Goal: Task Accomplishment & Management: Manage account settings

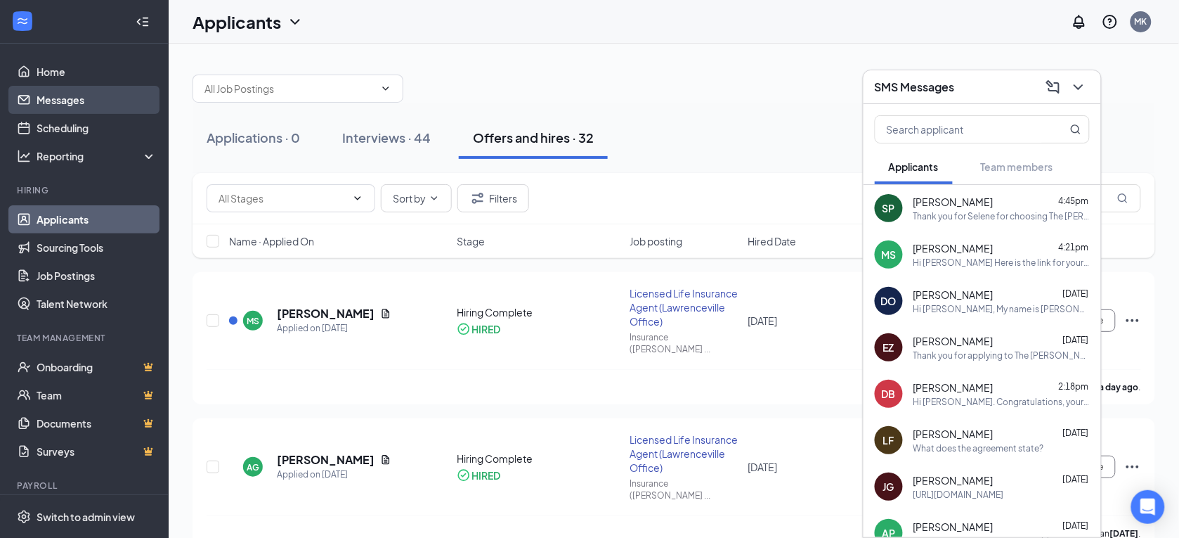
click at [68, 107] on link "Messages" at bounding box center [97, 100] width 120 height 28
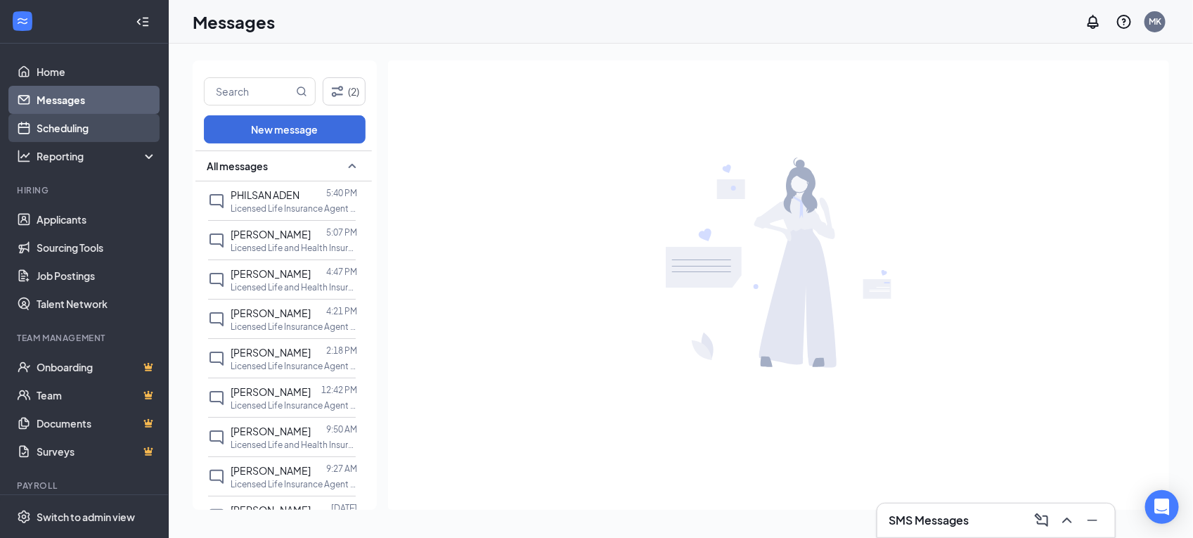
click at [97, 131] on link "Scheduling" at bounding box center [97, 128] width 120 height 28
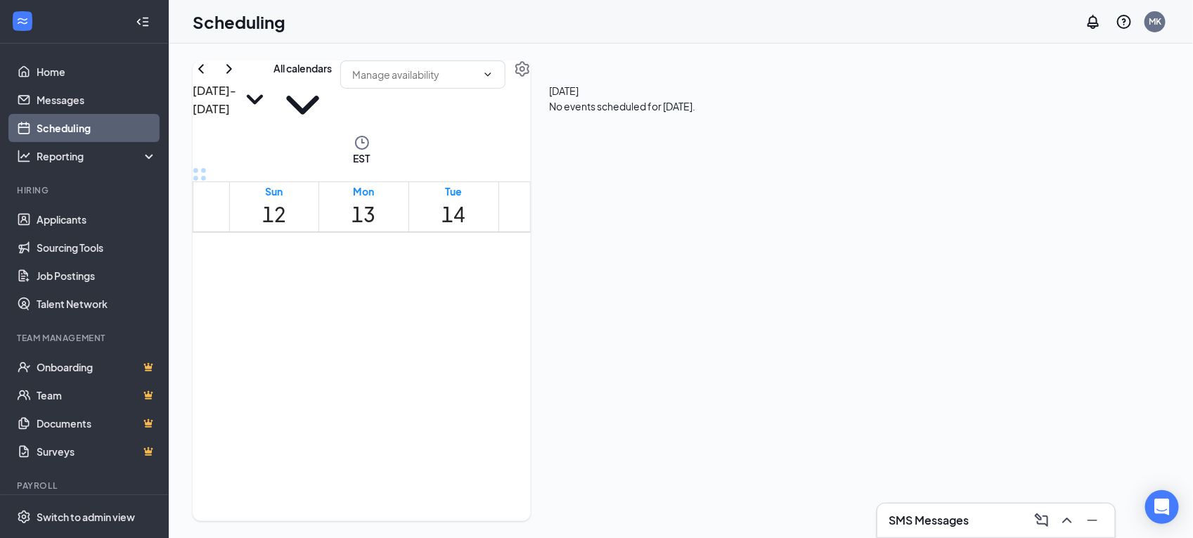
scroll to position [1272, 0]
click at [236, 96] on h3 "[DATE] - [DATE]" at bounding box center [215, 100] width 44 height 36
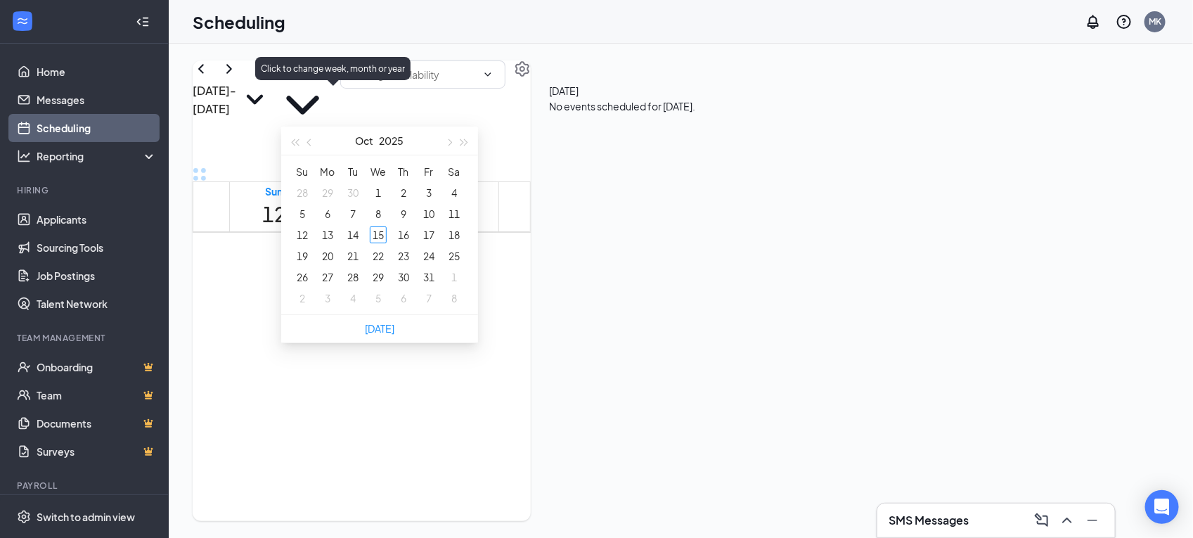
click at [238, 77] on icon "ChevronRight" at bounding box center [229, 68] width 17 height 17
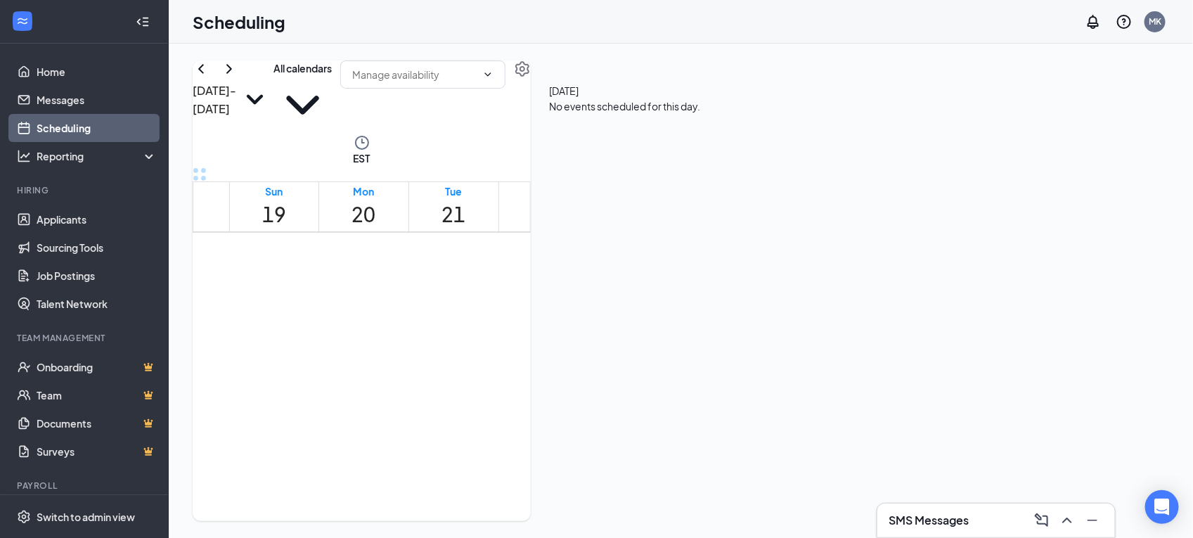
scroll to position [597, 0]
click at [486, 307] on link "4:00-5:30 PM 8:00-8:30 AM 1" at bounding box center [474, 421] width 43 height 1573
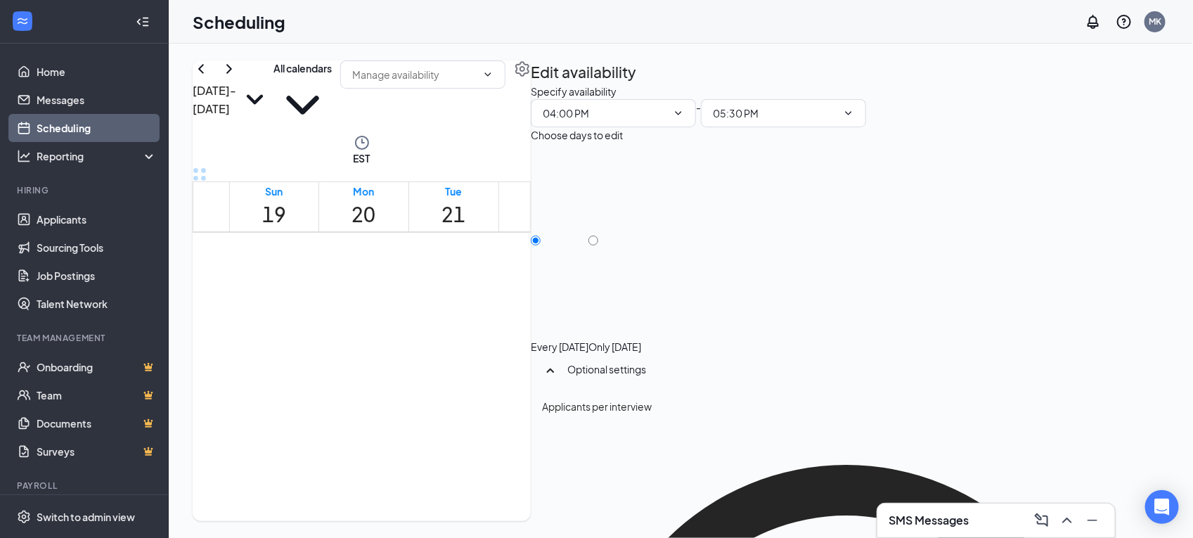
scroll to position [849, 0]
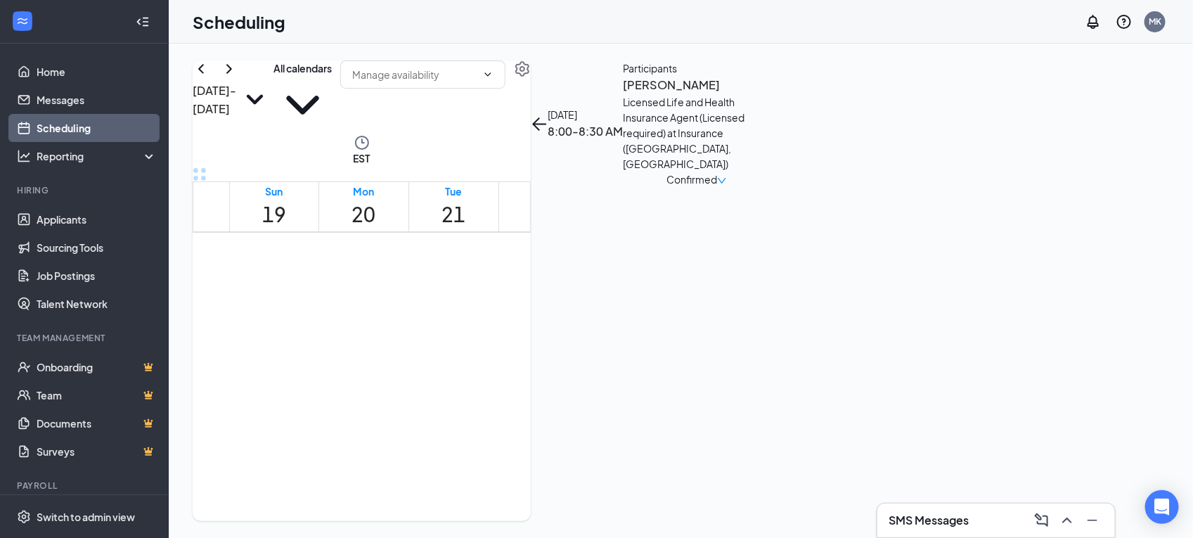
drag, startPoint x: 503, startPoint y: 332, endPoint x: 703, endPoint y: 338, distance: 200.4
click at [703, 338] on div "12am 1am 2am 3am 4am 5am 6am 7am 8am 9am 10am 11am 12pm 1pm 2pm 3pm 4pm 5pm 6pm…" at bounding box center [525, 158] width 664 height 1551
